Goal: Transaction & Acquisition: Obtain resource

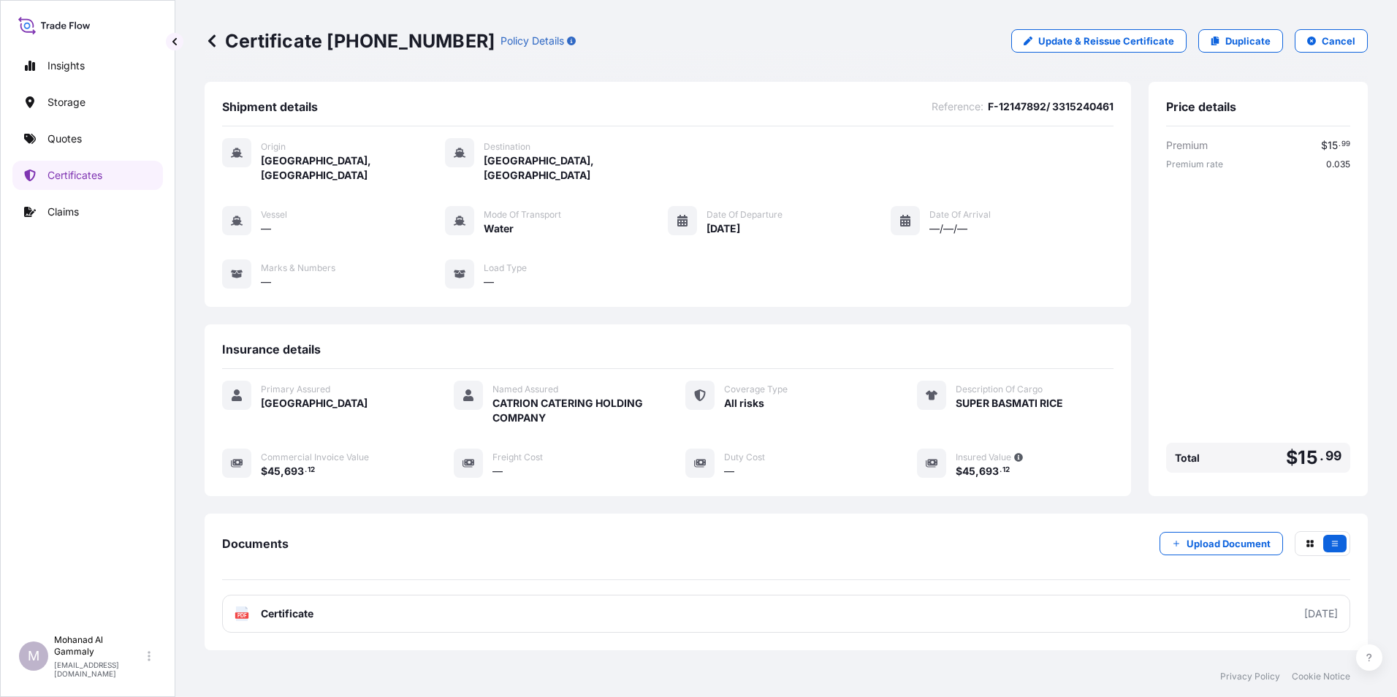
scroll to position [71, 0]
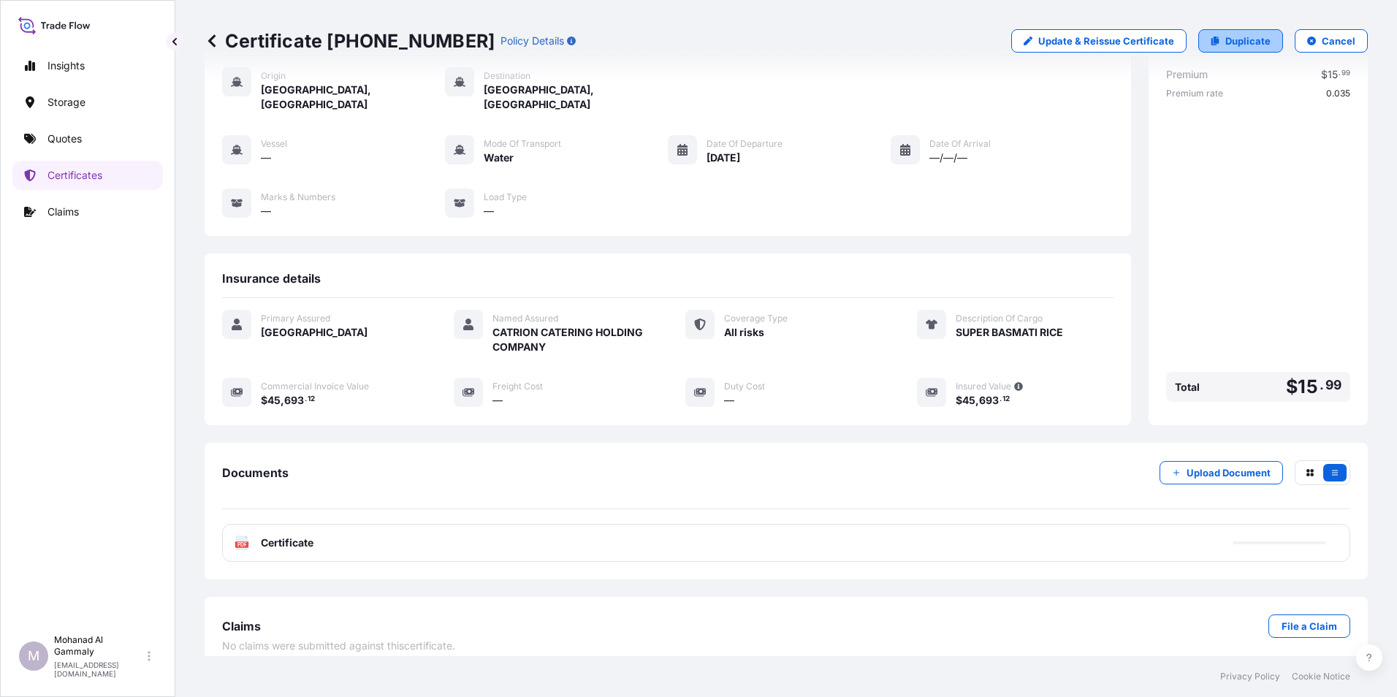
click at [1250, 42] on p "Duplicate" at bounding box center [1247, 41] width 45 height 15
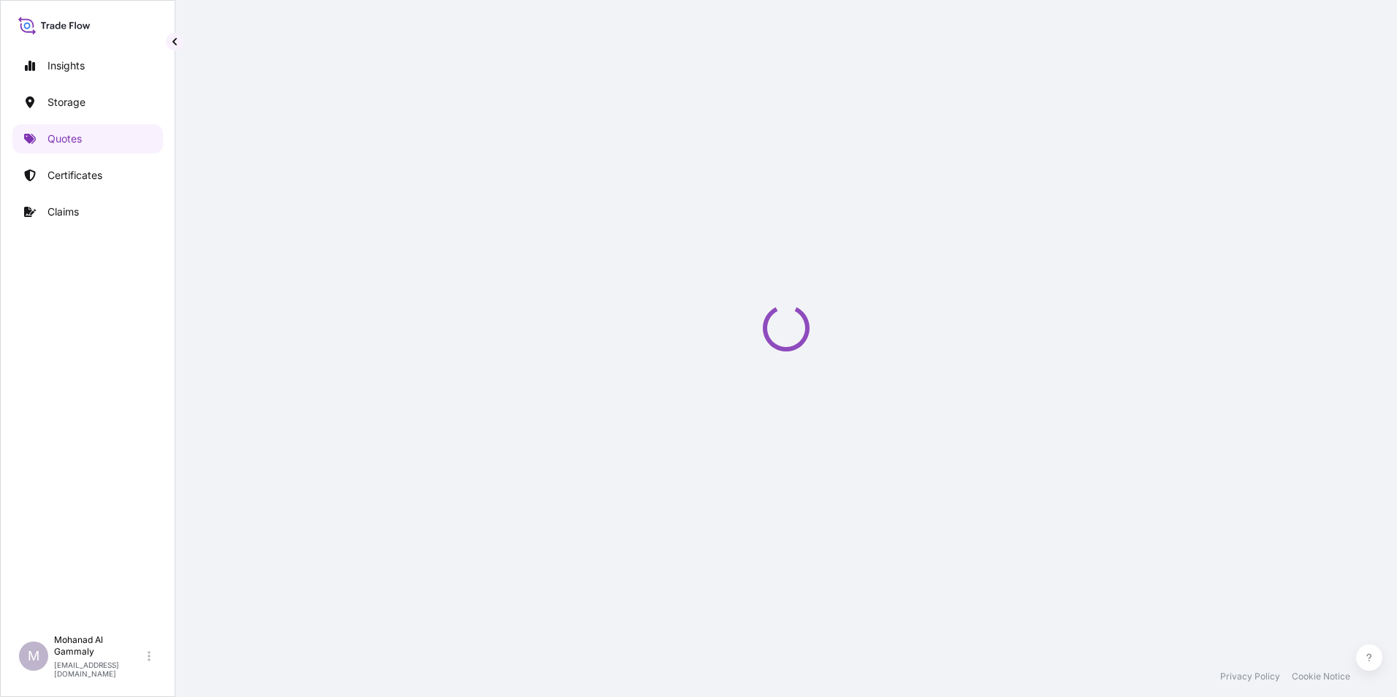
select select "Water"
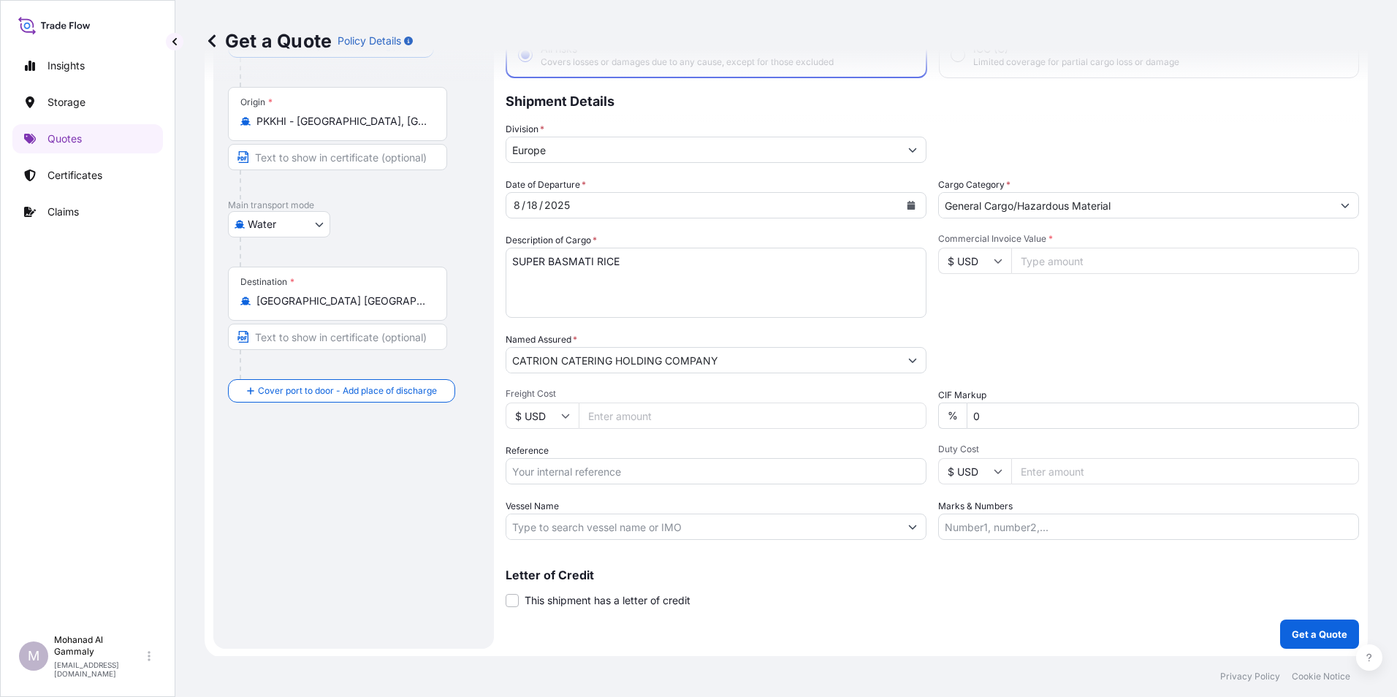
scroll to position [104, 0]
click at [1060, 257] on input "Commercial Invoice Value *" at bounding box center [1185, 259] width 348 height 26
type input "22846.56"
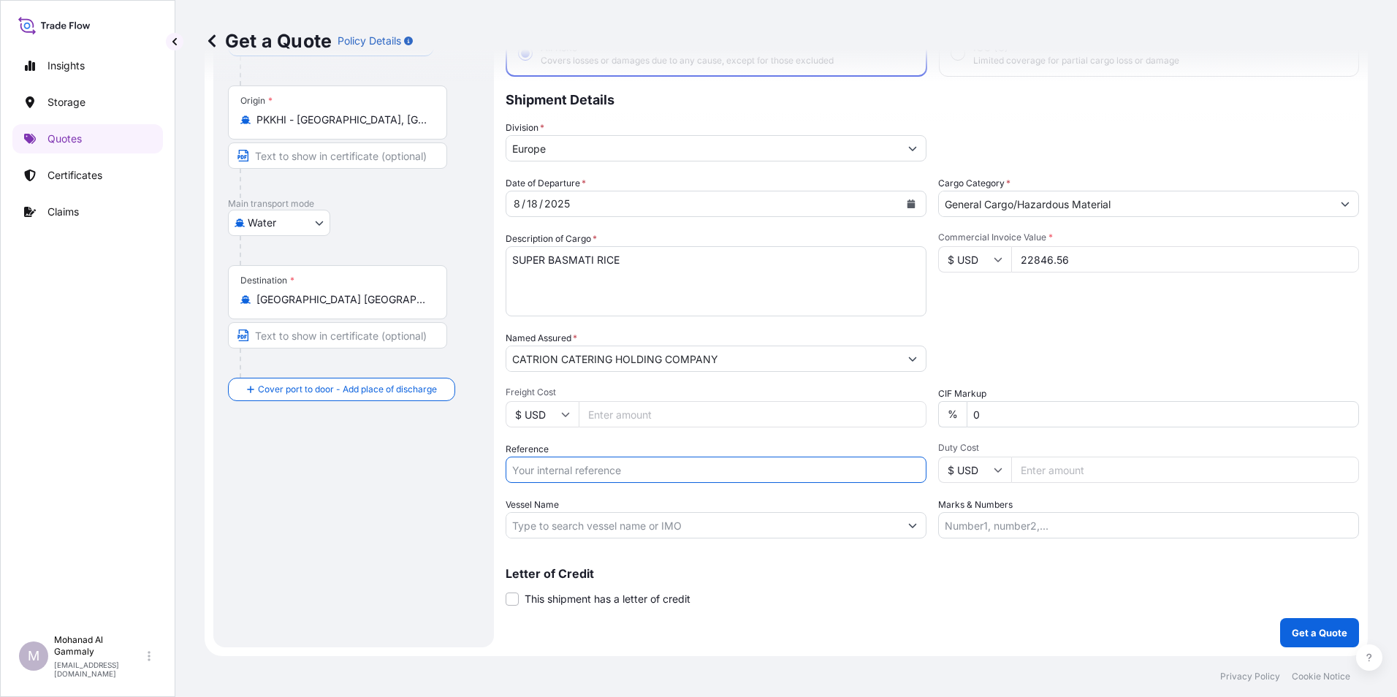
click at [525, 470] on input "Reference" at bounding box center [716, 470] width 421 height 26
paste input "F-12147530"
paste input "3315240462"
type input "F-12147530//3315240462"
click at [1297, 626] on p "Get a Quote" at bounding box center [1320, 632] width 56 height 15
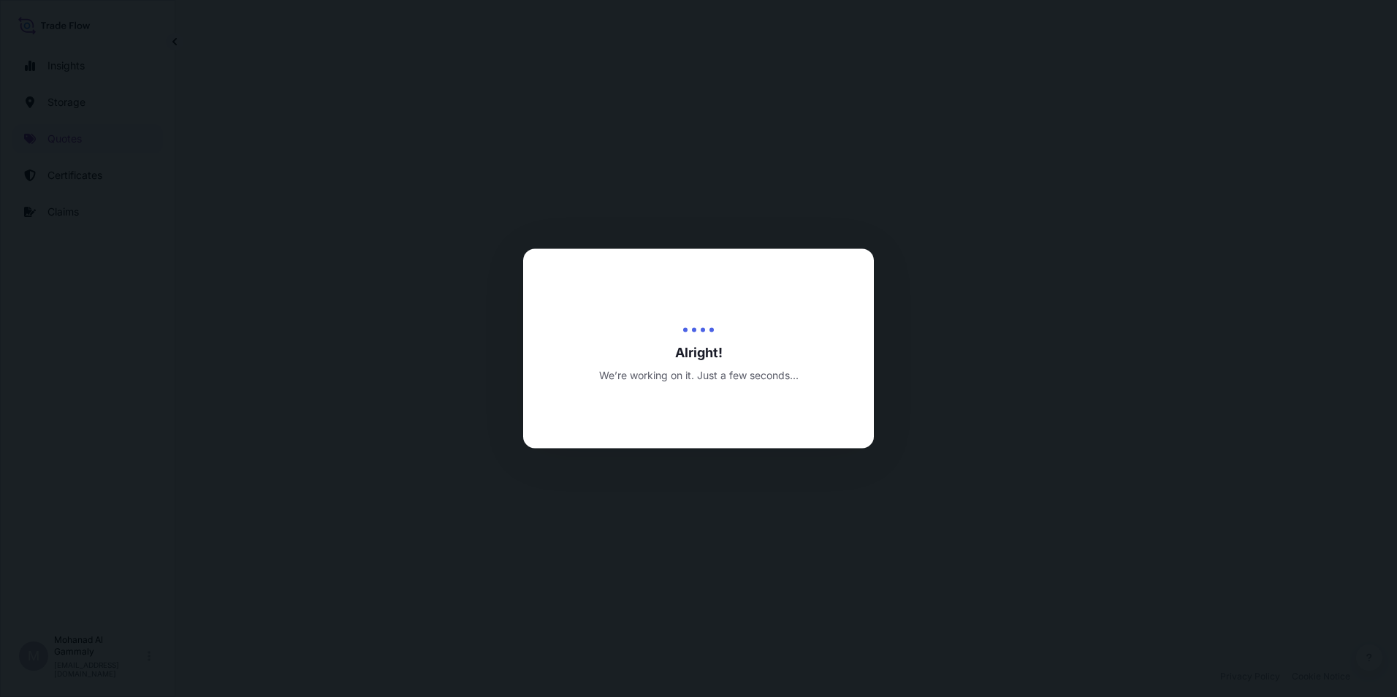
select select "Water"
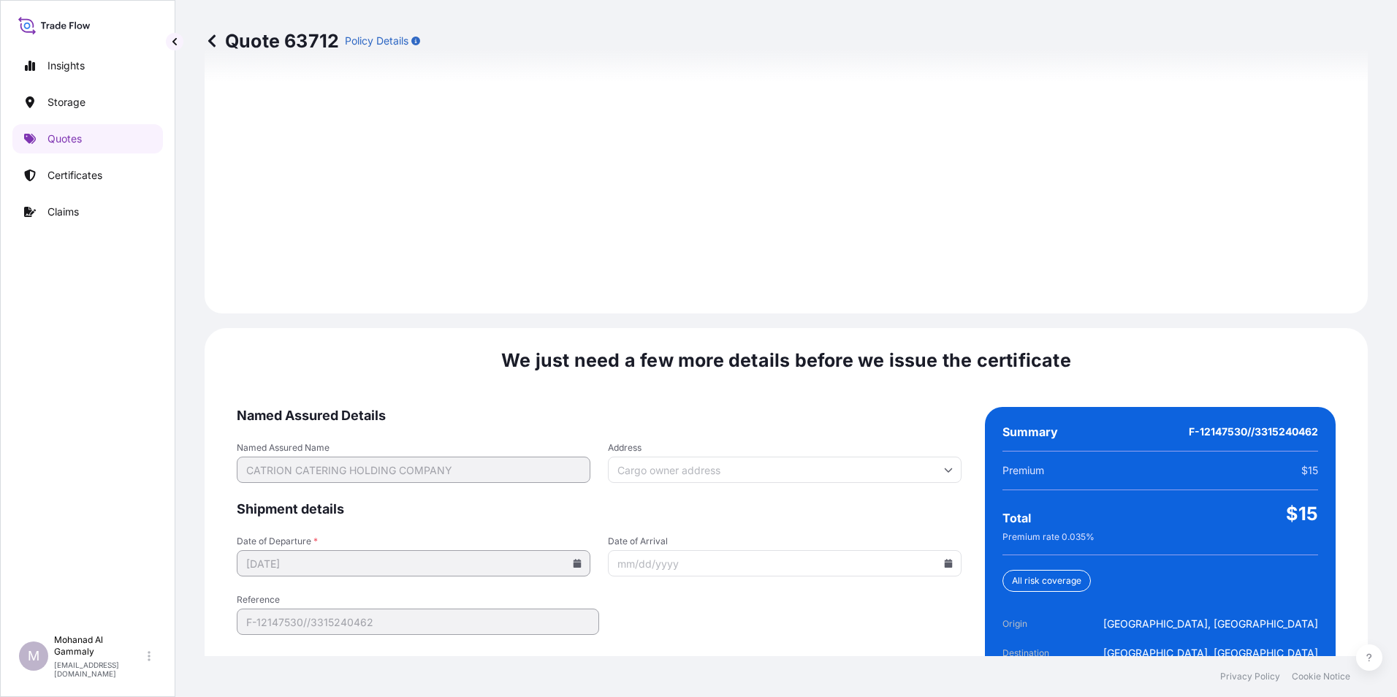
scroll to position [2057, 0]
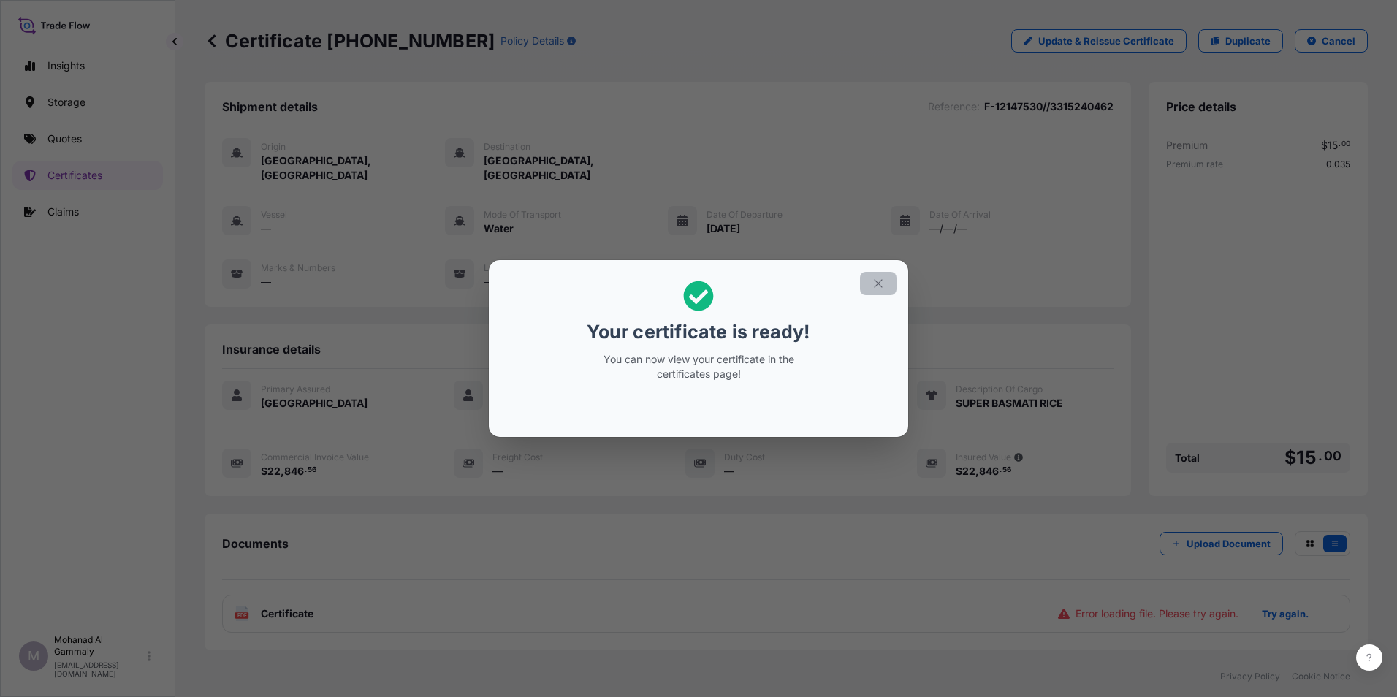
click at [882, 289] on icon "button" at bounding box center [878, 283] width 13 height 13
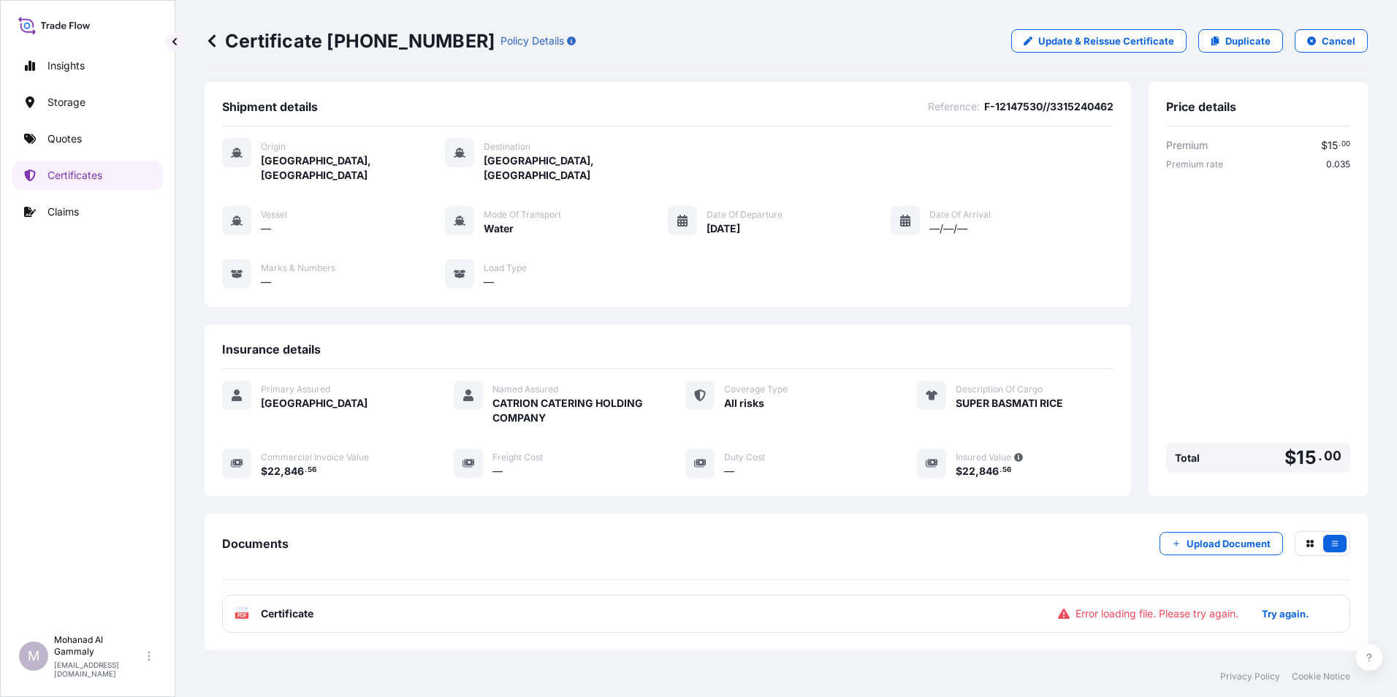
scroll to position [71, 0]
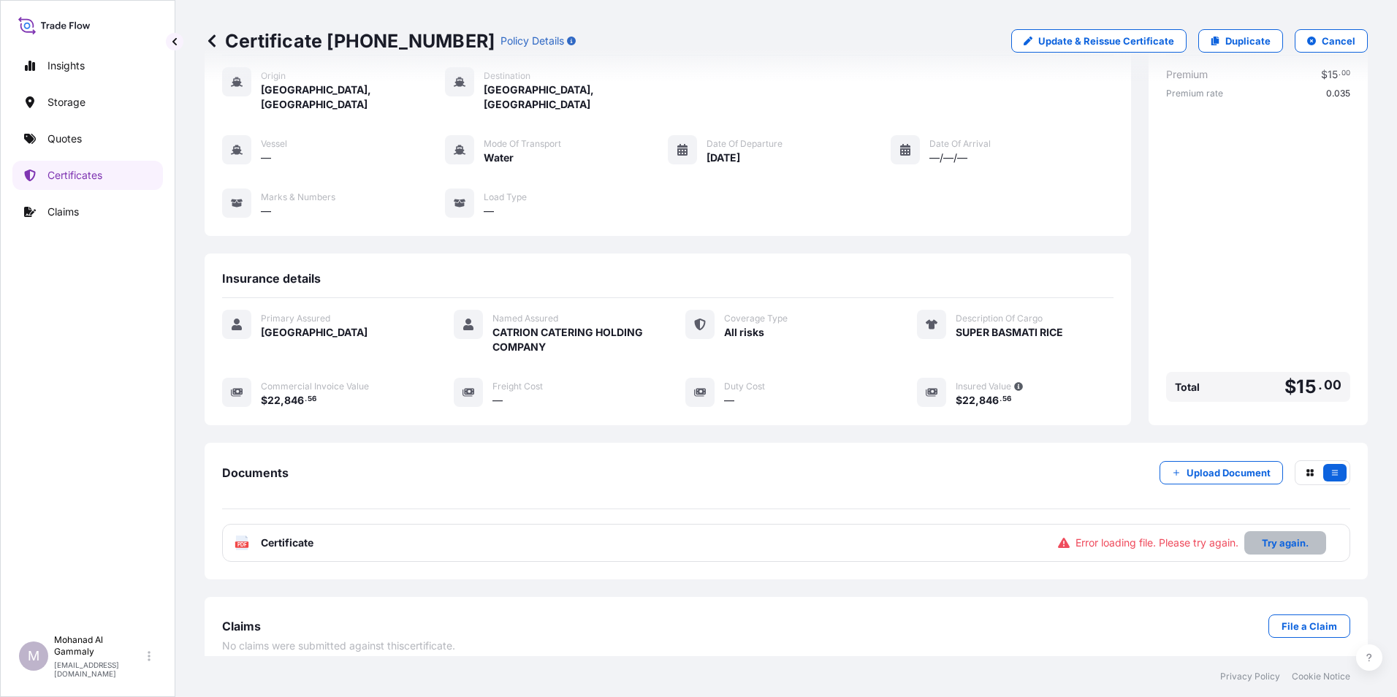
click at [1272, 535] on p "Try again." at bounding box center [1285, 542] width 47 height 15
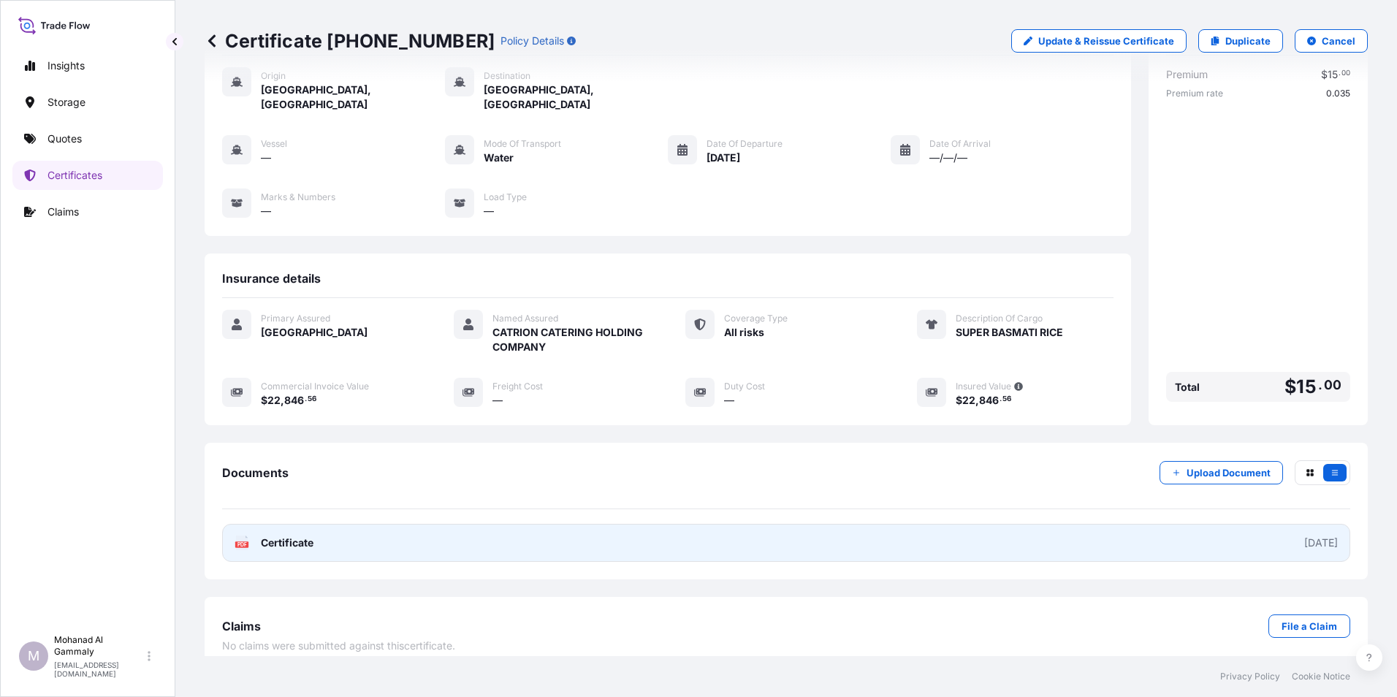
click at [644, 537] on link "PDF Certificate [DATE]" at bounding box center [786, 543] width 1128 height 38
